Goal: Use online tool/utility

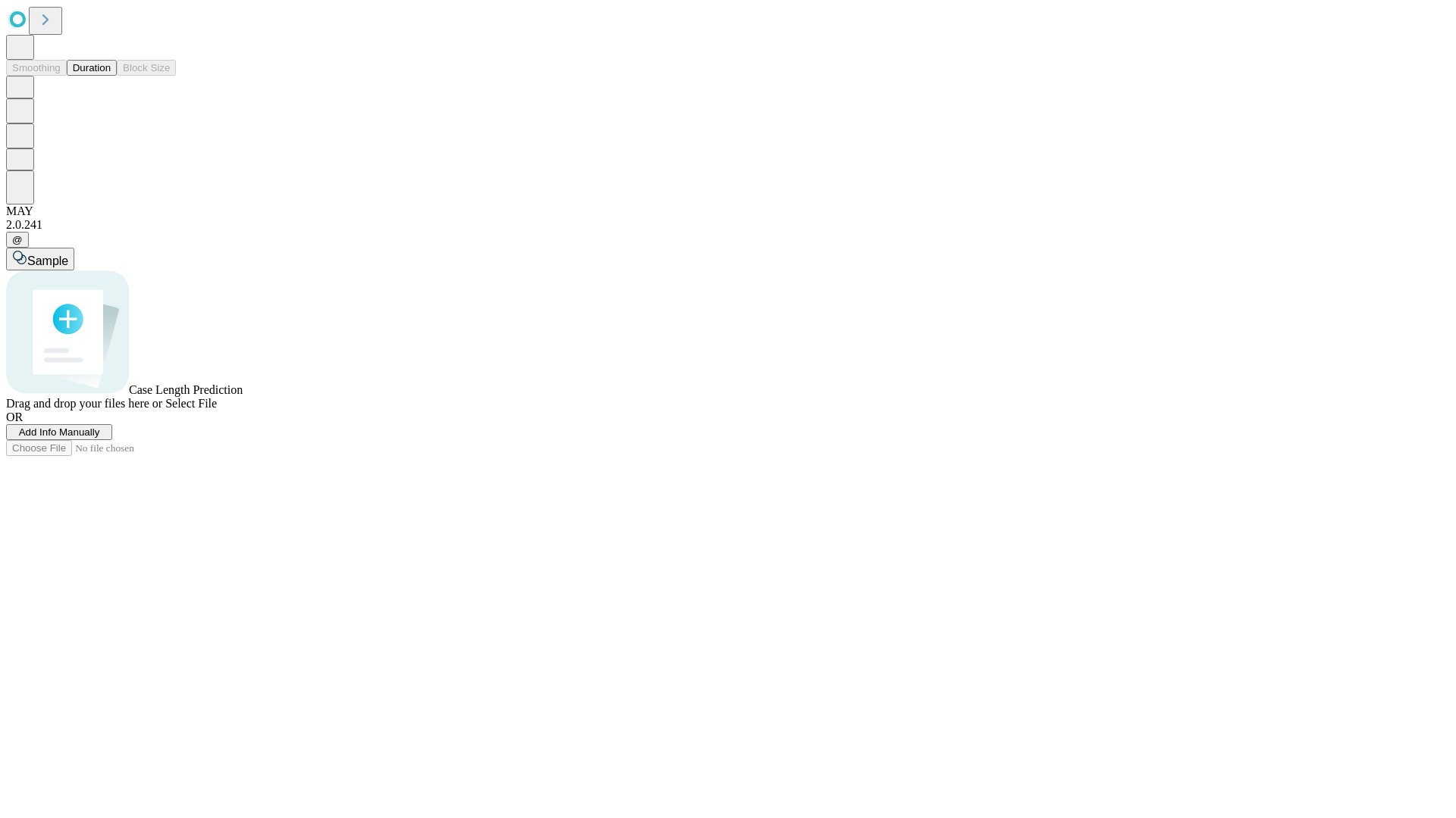
click at [110, 76] on button "Duration" at bounding box center [91, 67] width 50 height 16
click at [68, 255] on span "Sample" at bounding box center [48, 261] width 41 height 13
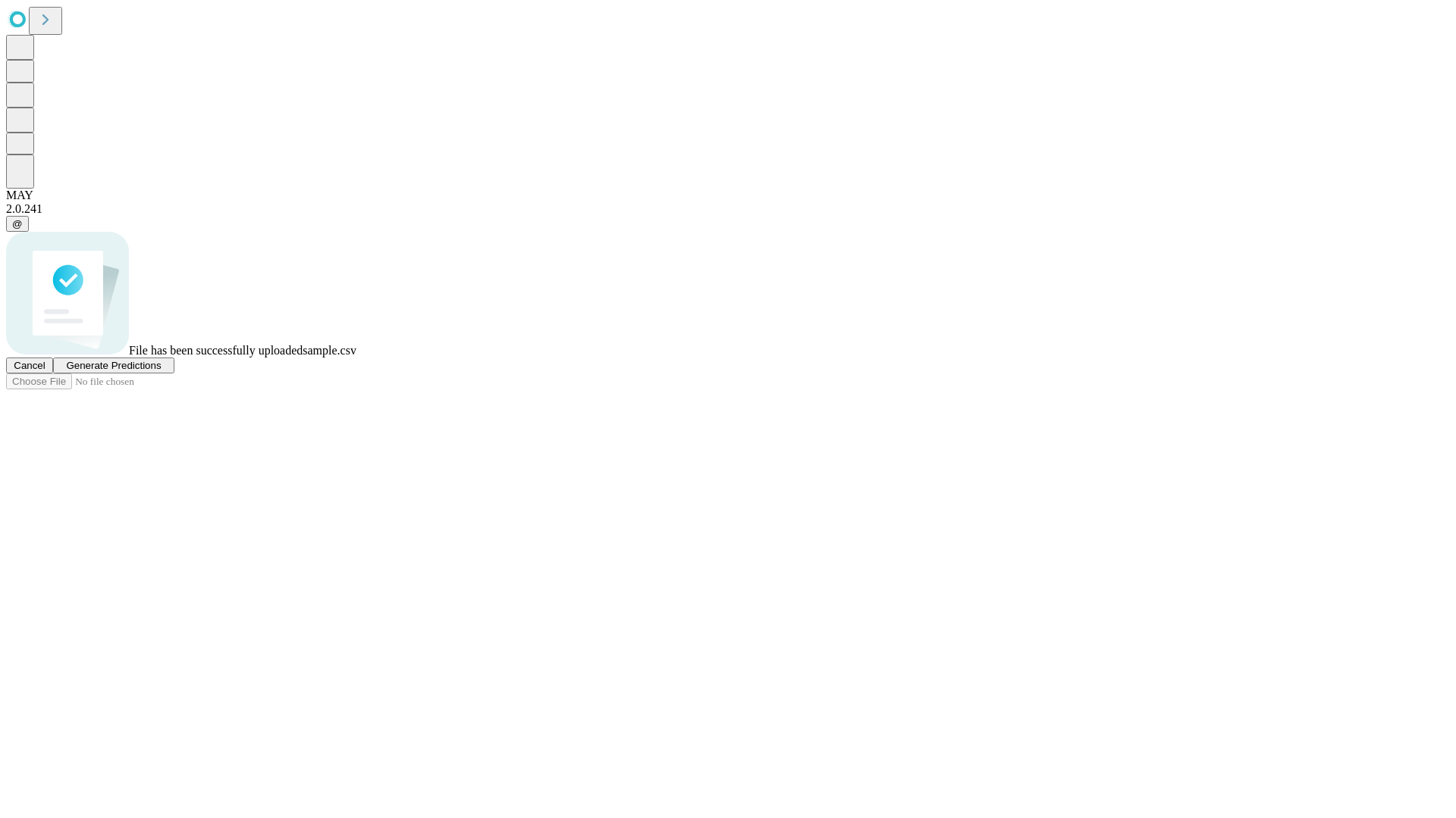
click at [160, 371] on span "Generate Predictions" at bounding box center [112, 366] width 95 height 12
